Goal: Task Accomplishment & Management: Manage account settings

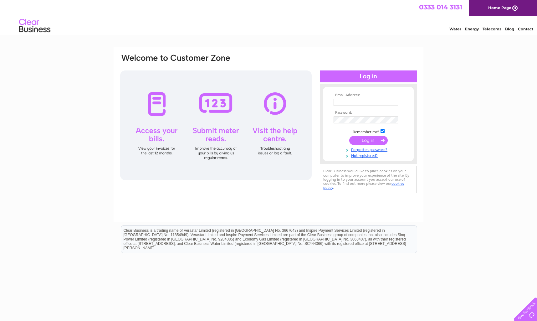
click at [366, 103] on input "text" at bounding box center [366, 102] width 64 height 7
type input "karen@voidoid.co.uk"
click at [364, 139] on input "submit" at bounding box center [368, 140] width 38 height 9
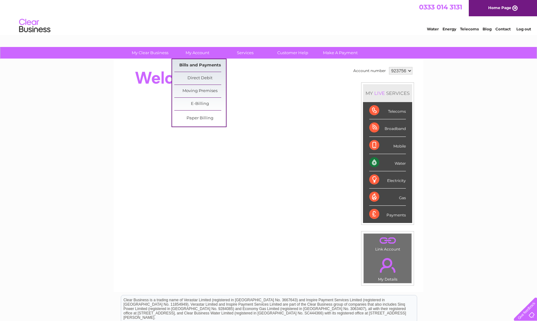
click at [202, 64] on link "Bills and Payments" at bounding box center [200, 65] width 52 height 13
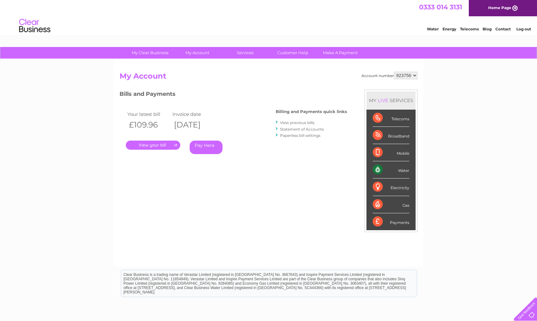
click at [156, 145] on link "." at bounding box center [153, 144] width 54 height 9
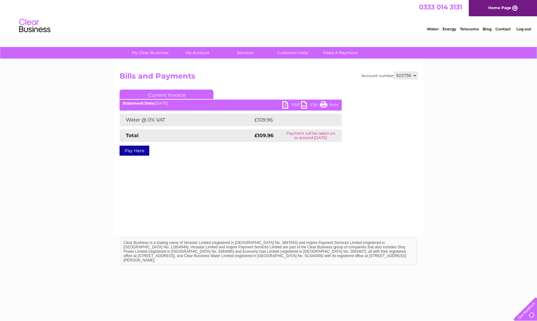
click at [288, 107] on link "PDF" at bounding box center [291, 105] width 19 height 9
